Goal: Information Seeking & Learning: Understand process/instructions

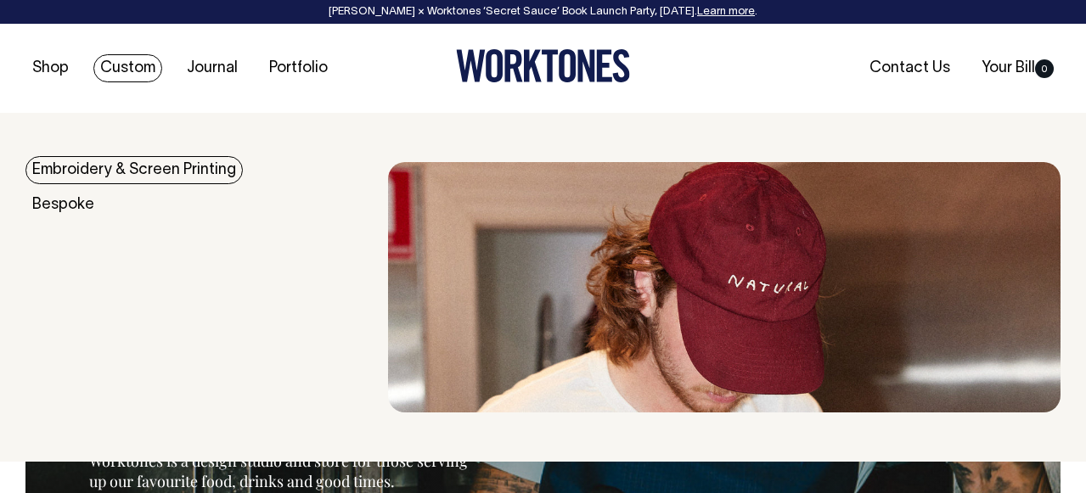
click at [126, 169] on link "Embroidery & Screen Printing" at bounding box center [133, 170] width 217 height 28
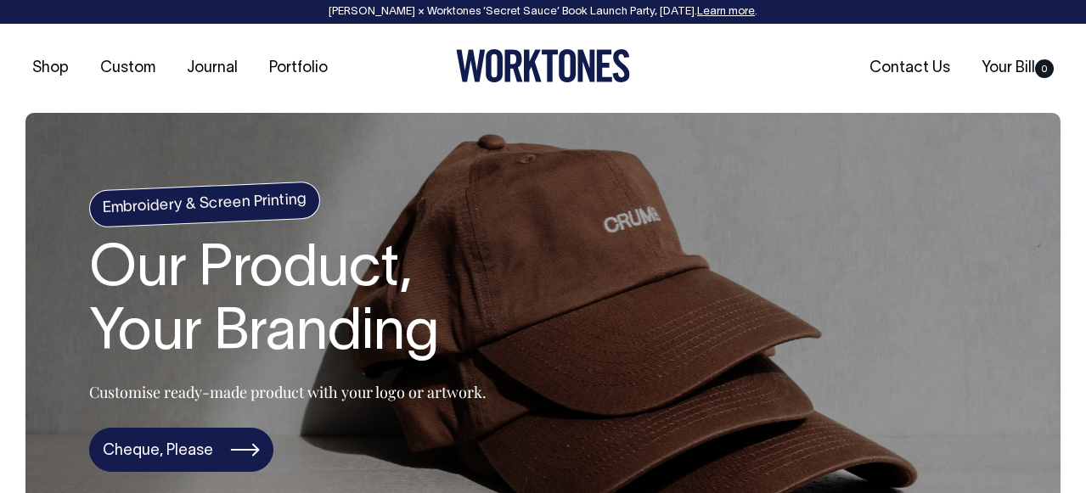
click at [184, 442] on link "Cheque, Please" at bounding box center [181, 450] width 184 height 44
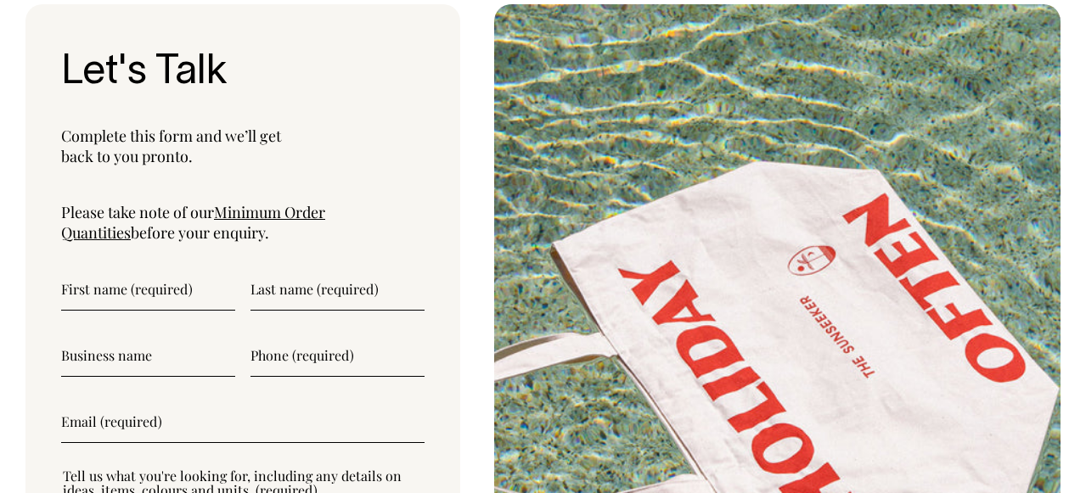
scroll to position [4384, 0]
click at [304, 211] on link "Minimum Order Quantities" at bounding box center [193, 222] width 264 height 41
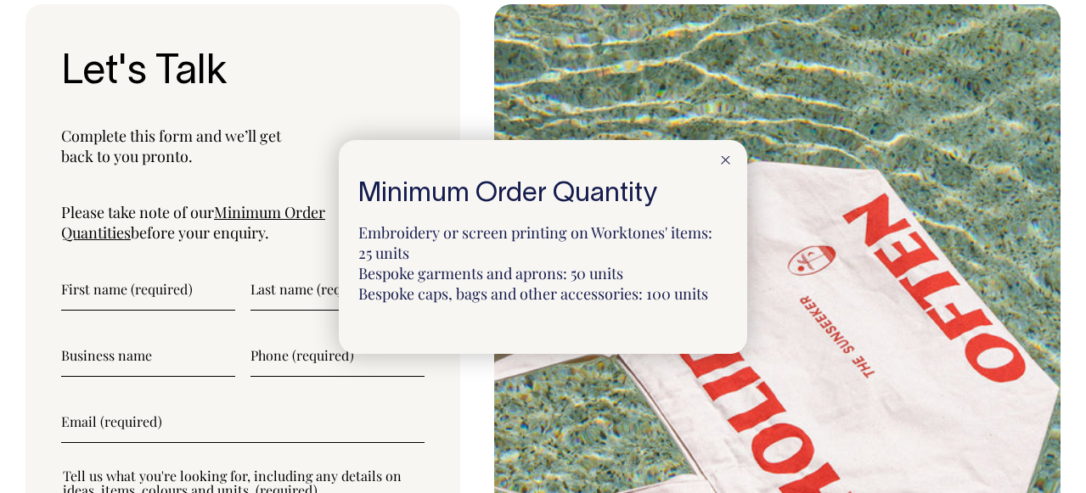
click at [725, 161] on icon at bounding box center [725, 160] width 9 height 8
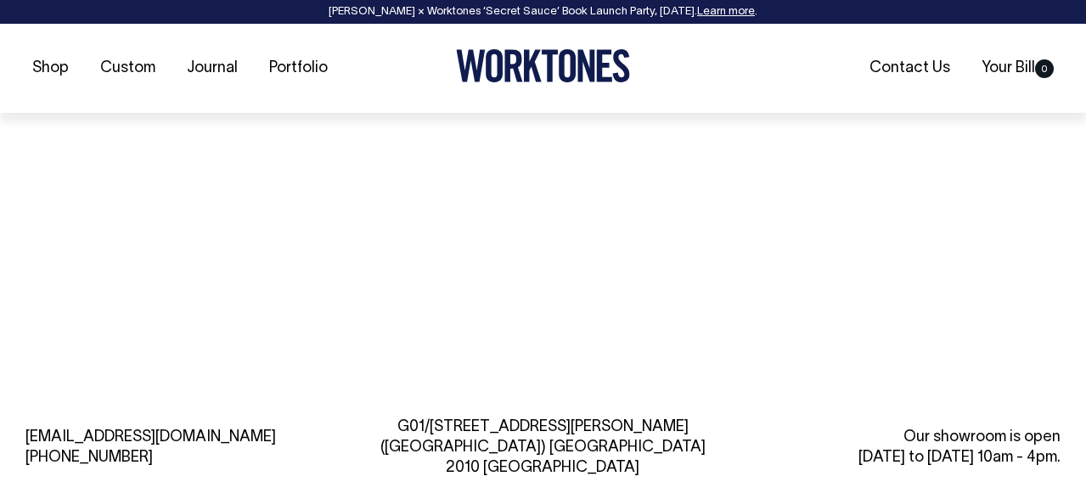
scroll to position [5813, 0]
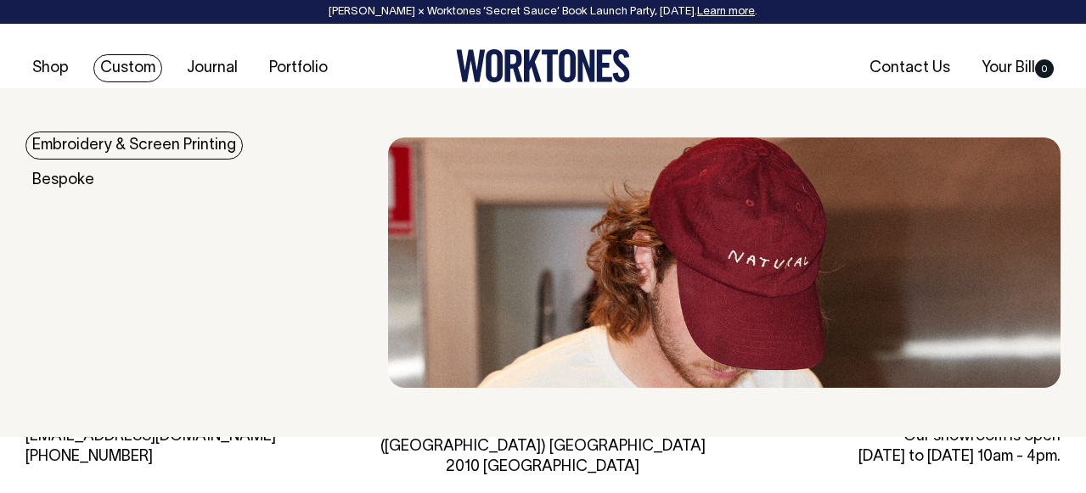
click at [167, 145] on link "Embroidery & Screen Printing" at bounding box center [133, 146] width 217 height 28
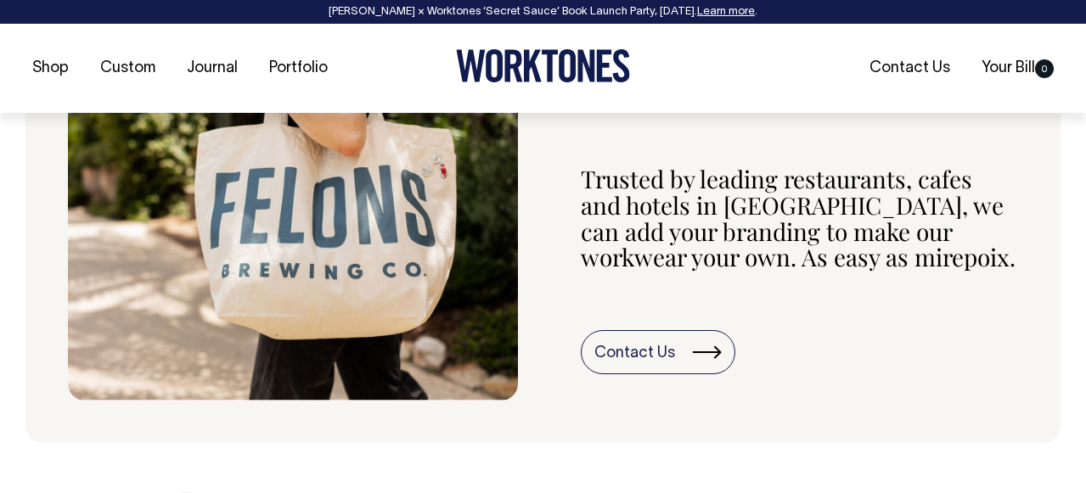
scroll to position [803, 0]
